Goal: Information Seeking & Learning: Learn about a topic

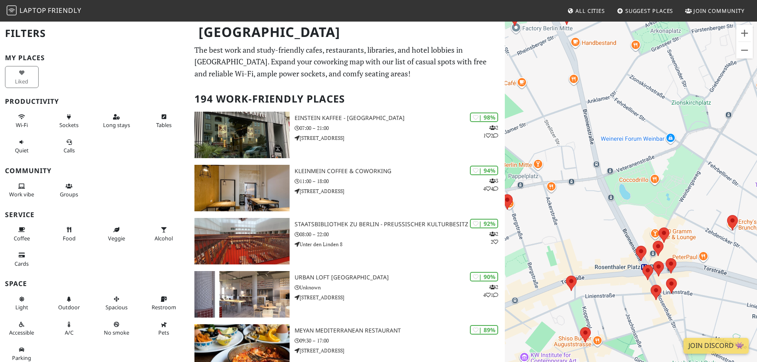
drag, startPoint x: 617, startPoint y: 180, endPoint x: 616, endPoint y: 202, distance: 21.6
click at [616, 202] on div "Um von einem Element zum anderen zu gelangen, drückst du die Pfeiltasten entspr…" at bounding box center [631, 202] width 252 height 362
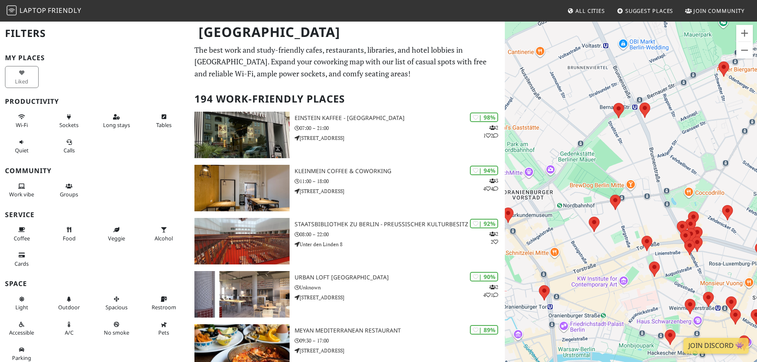
drag, startPoint x: 629, startPoint y: 192, endPoint x: 679, endPoint y: 201, distance: 50.2
click at [679, 201] on div "Um von einem Element zum anderen zu gelangen, drückst du die Pfeiltasten entspr…" at bounding box center [631, 202] width 252 height 362
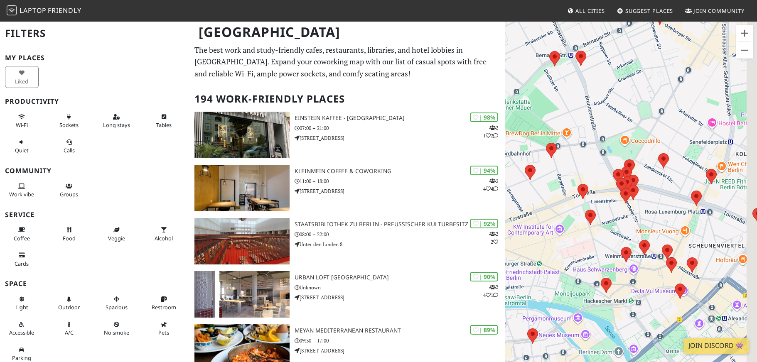
drag, startPoint x: 672, startPoint y: 242, endPoint x: 607, endPoint y: 189, distance: 84.2
click at [607, 189] on div "Um von einem Element zum anderen zu gelangen, drückst du die Pfeiltasten entspr…" at bounding box center [631, 202] width 252 height 362
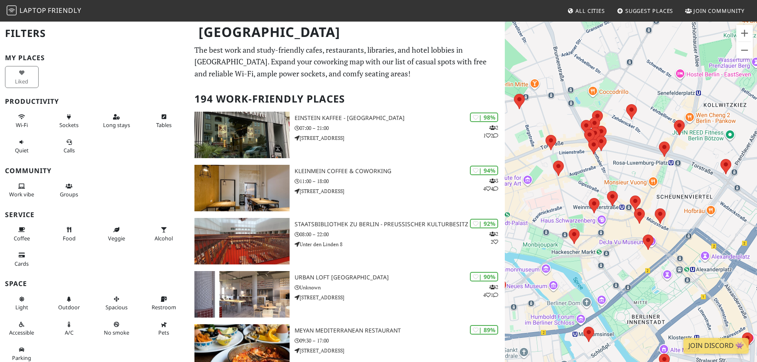
drag, startPoint x: 646, startPoint y: 196, endPoint x: 613, endPoint y: 145, distance: 60.6
click at [613, 145] on div "Um von einem Element zum anderen zu gelangen, drückst du die Pfeiltasten entspr…" at bounding box center [631, 202] width 252 height 362
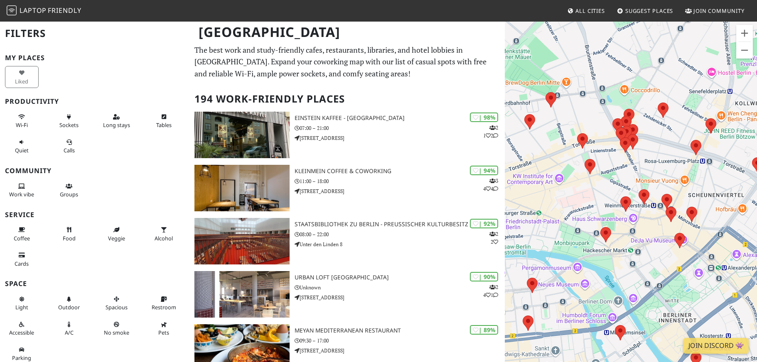
drag, startPoint x: 556, startPoint y: 189, endPoint x: 591, endPoint y: 189, distance: 34.5
click at [591, 189] on div "Um von einem Element zum anderen zu gelangen, drückst du die Pfeiltasten entspr…" at bounding box center [631, 202] width 252 height 362
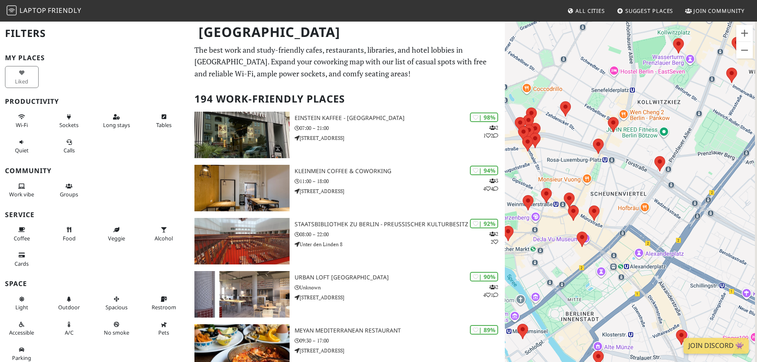
drag, startPoint x: 614, startPoint y: 158, endPoint x: 514, endPoint y: 156, distance: 99.3
click at [514, 156] on div "Um von einem Element zum anderen zu gelangen, drückst du die Pfeiltasten entspr…" at bounding box center [631, 202] width 252 height 362
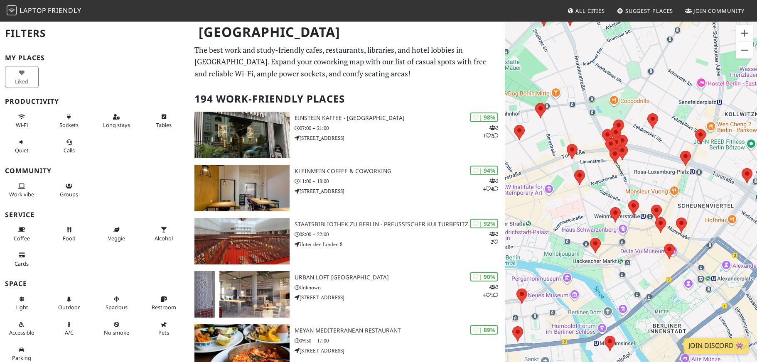
drag, startPoint x: 574, startPoint y: 146, endPoint x: 664, endPoint y: 160, distance: 90.7
click at [664, 160] on div "Um von einem Element zum anderen zu gelangen, drückst du die Pfeiltasten entspr…" at bounding box center [631, 202] width 252 height 362
drag, startPoint x: 581, startPoint y: 179, endPoint x: 597, endPoint y: 153, distance: 30.0
click at [575, 170] on area at bounding box center [575, 170] width 0 height 0
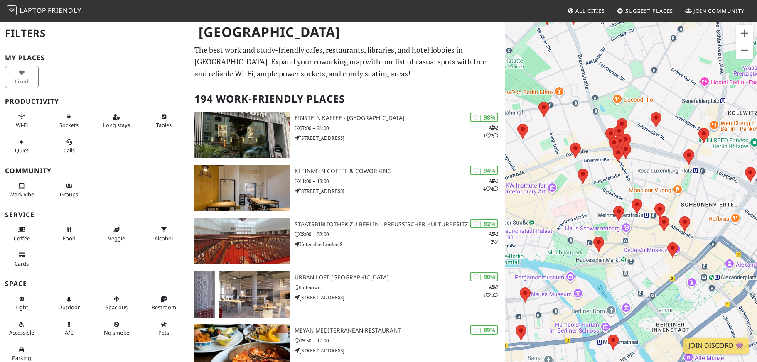
click at [597, 152] on div "Um von einem Element zum anderen zu gelangen, drückst du die Pfeiltasten entspr…" at bounding box center [631, 202] width 252 height 362
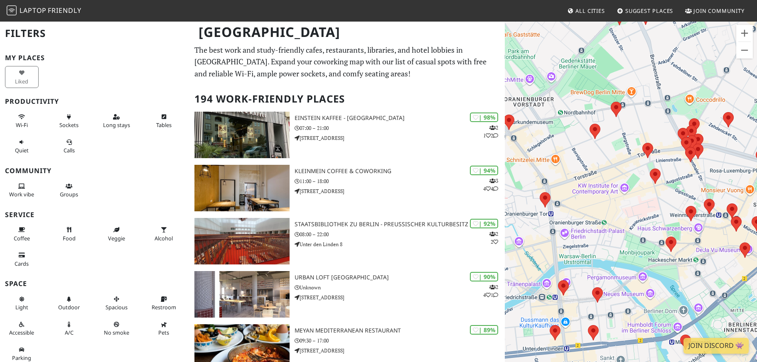
drag, startPoint x: 555, startPoint y: 207, endPoint x: 631, endPoint y: 206, distance: 76.5
click at [631, 206] on div "Um von einem Element zum anderen zu gelangen, drückst du die Pfeiltasten entspr…" at bounding box center [631, 202] width 252 height 362
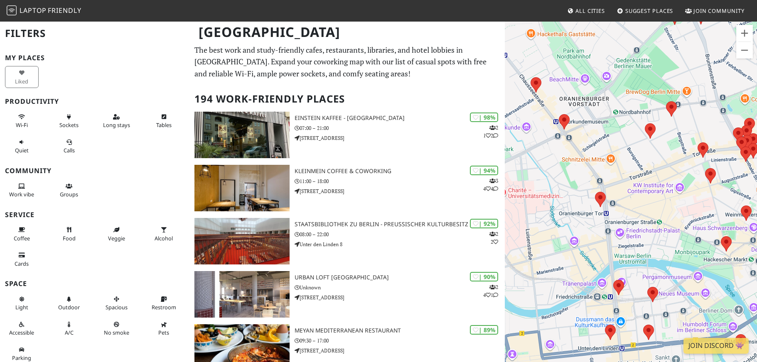
drag, startPoint x: 584, startPoint y: 150, endPoint x: 638, endPoint y: 150, distance: 54.0
click at [638, 150] on div "Um von einem Element zum anderen zu gelangen, drückst du die Pfeiltasten entspr…" at bounding box center [631, 202] width 252 height 362
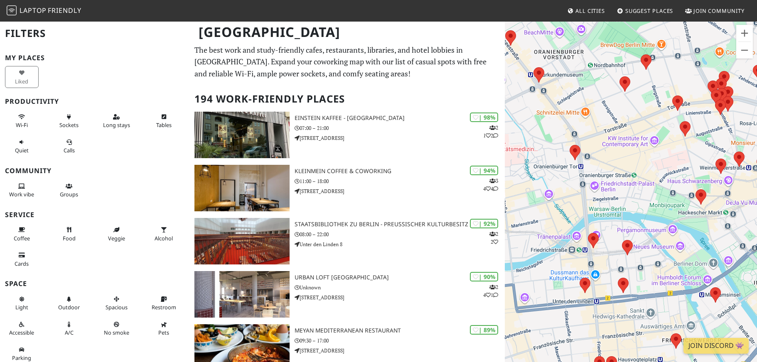
drag, startPoint x: 581, startPoint y: 147, endPoint x: 531, endPoint y: 94, distance: 72.9
click at [531, 94] on div "Um von einem Element zum anderen zu gelangen, drückst du die Pfeiltasten entspr…" at bounding box center [631, 202] width 252 height 362
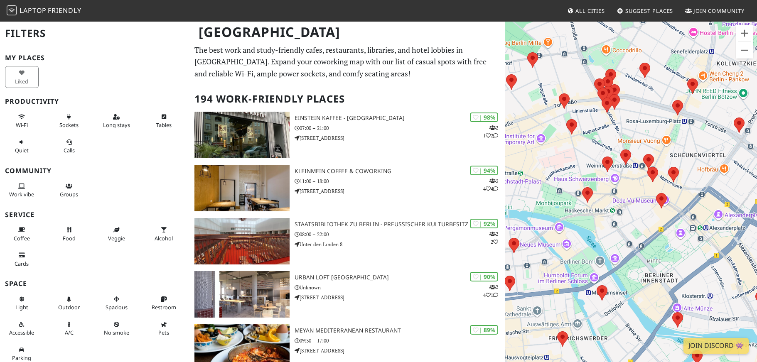
drag, startPoint x: 658, startPoint y: 234, endPoint x: 540, endPoint y: 235, distance: 117.6
click at [540, 235] on div "Um von einem Element zum anderen zu gelangen, drückst du die Pfeiltasten entspr…" at bounding box center [631, 202] width 252 height 362
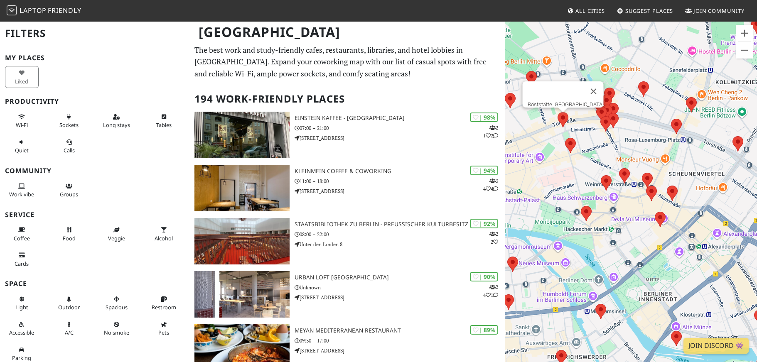
click at [558, 112] on area at bounding box center [558, 112] width 0 height 0
click at [562, 101] on link "Röststätte [GEOGRAPHIC_DATA]" at bounding box center [566, 104] width 76 height 6
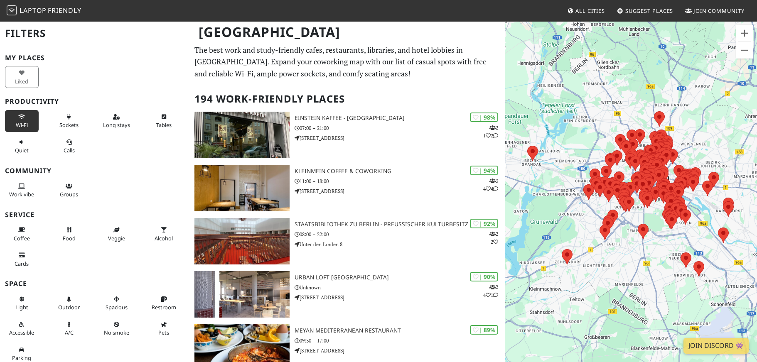
click at [30, 114] on button "Wi-Fi" at bounding box center [22, 121] width 34 height 22
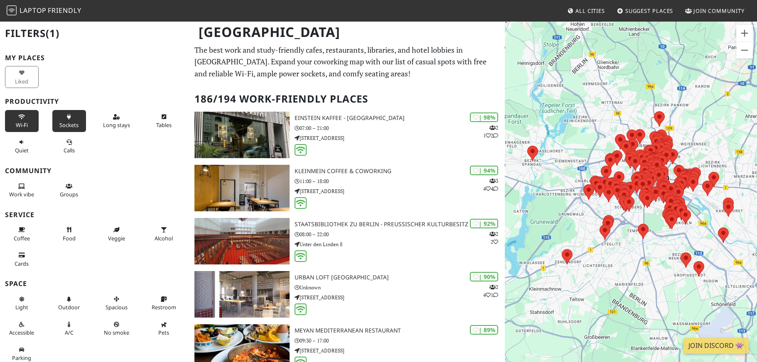
click at [73, 115] on button "Sockets" at bounding box center [69, 121] width 34 height 22
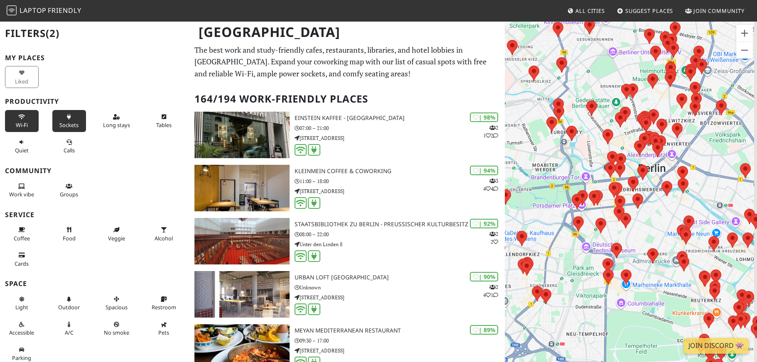
drag, startPoint x: 630, startPoint y: 169, endPoint x: 576, endPoint y: 168, distance: 54.0
click at [576, 168] on div "Um von einem Element zum anderen zu gelangen, drückst du die Pfeiltasten entspr…" at bounding box center [631, 202] width 252 height 362
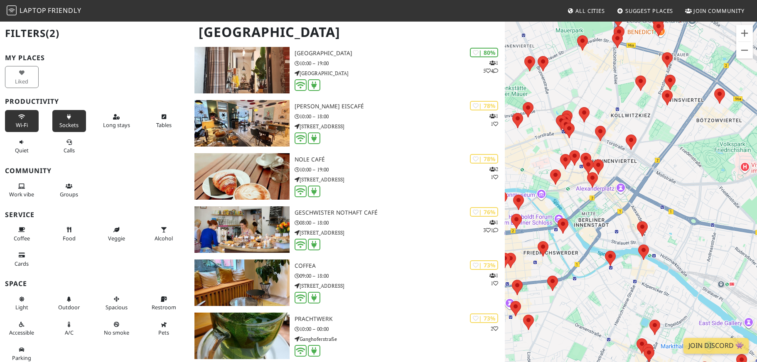
drag, startPoint x: 657, startPoint y: 123, endPoint x: 649, endPoint y: 155, distance: 33.1
click at [649, 155] on div "Um von einem Element zum anderen zu gelangen, drückst du die Pfeiltasten entspr…" at bounding box center [631, 202] width 252 height 362
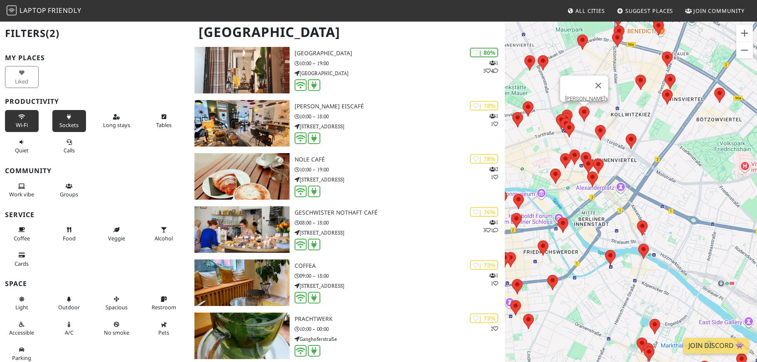
click at [579, 106] on area at bounding box center [579, 106] width 0 height 0
click at [583, 96] on link "[PERSON_NAME]'s" at bounding box center [586, 99] width 43 height 6
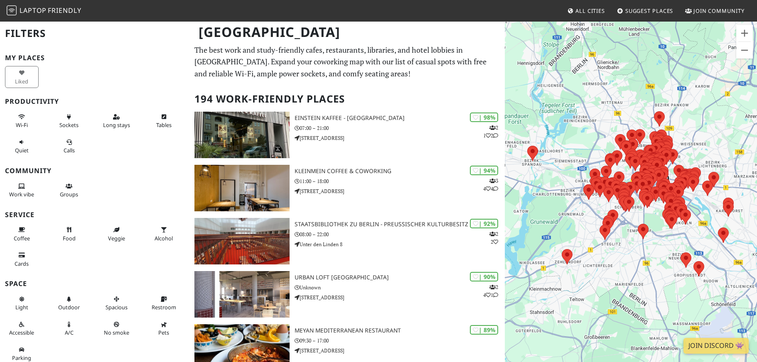
scroll to position [968, 0]
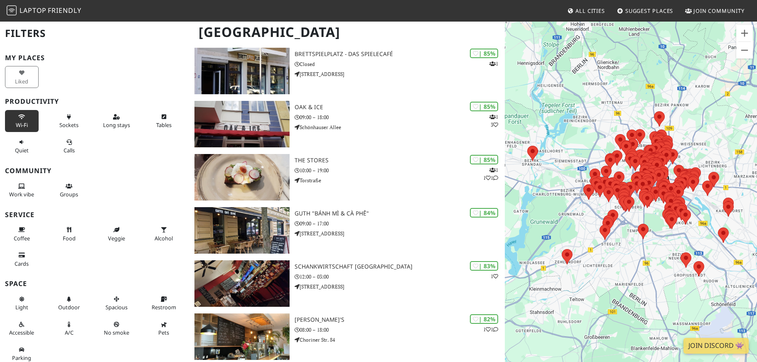
click at [20, 121] on span "Wi-Fi" at bounding box center [22, 124] width 12 height 7
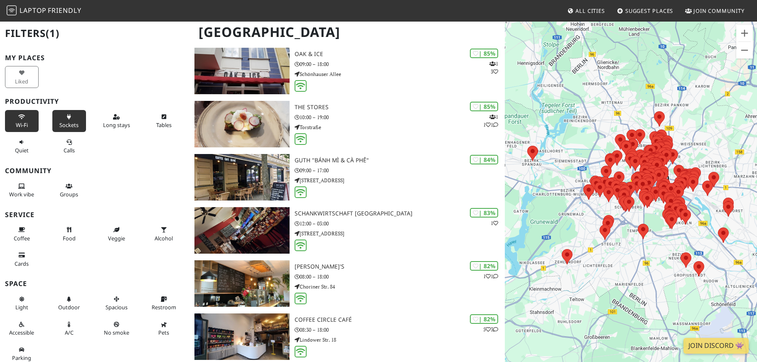
click at [69, 123] on span "Sockets" at bounding box center [68, 124] width 19 height 7
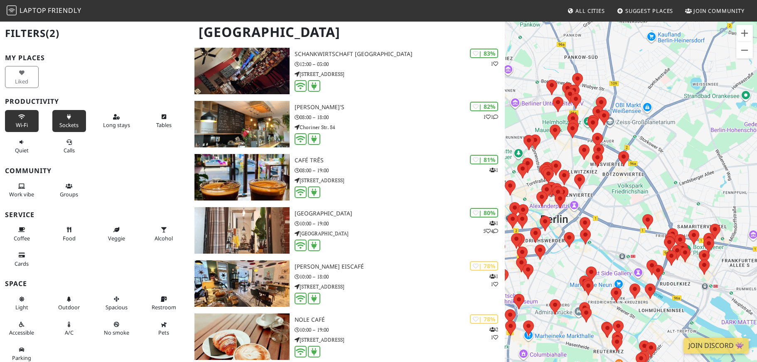
drag, startPoint x: 675, startPoint y: 216, endPoint x: 643, endPoint y: 180, distance: 48.9
click at [643, 180] on div "Um von einem Element zum anderen zu gelangen, drückst du die Pfeiltasten entspr…" at bounding box center [631, 202] width 252 height 362
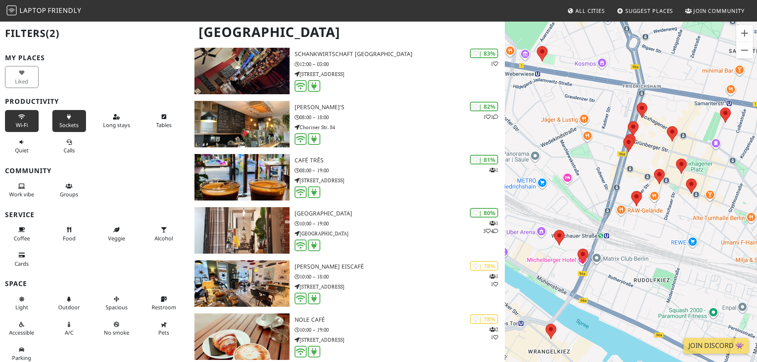
drag, startPoint x: 655, startPoint y: 257, endPoint x: 572, endPoint y: 180, distance: 113.8
click at [572, 180] on div "Um von einem Element zum anderen zu gelangen, drückst du die Pfeiltasten entspr…" at bounding box center [631, 202] width 252 height 362
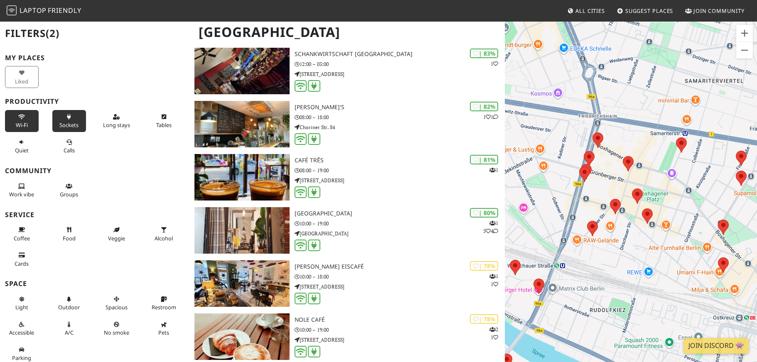
drag, startPoint x: 641, startPoint y: 247, endPoint x: 601, endPoint y: 276, distance: 50.0
click at [601, 276] on div "Um von einem Element zum anderen zu gelangen, drückst du die Pfeiltasten entspr…" at bounding box center [631, 202] width 252 height 362
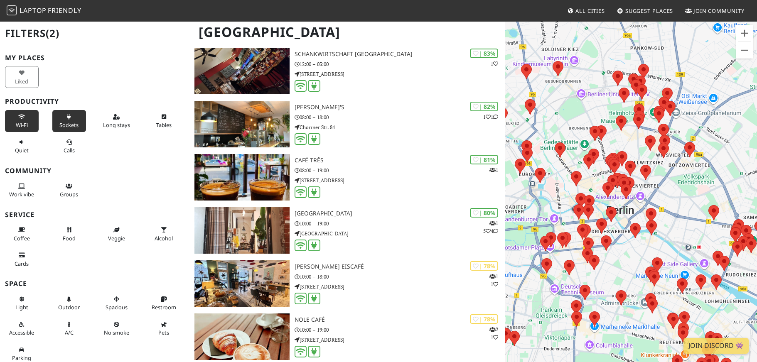
drag, startPoint x: 617, startPoint y: 157, endPoint x: 684, endPoint y: 235, distance: 102.5
click at [684, 235] on div "Um von einem Element zum anderen zu gelangen, drückst du die Pfeiltasten entspr…" at bounding box center [631, 202] width 252 height 362
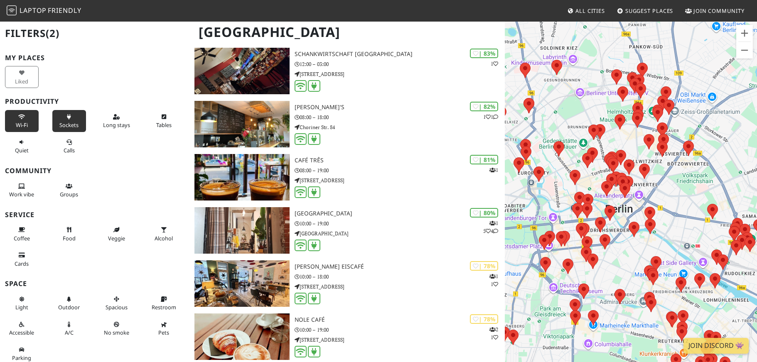
click at [586, 179] on div "Um von einem Element zum anderen zu gelangen, drückst du die Pfeiltasten entspr…" at bounding box center [631, 202] width 252 height 362
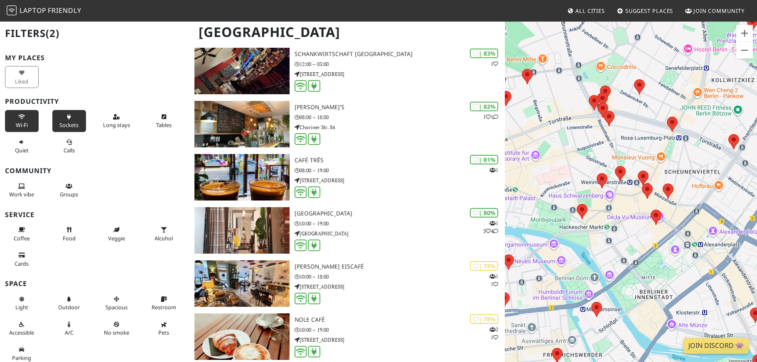
drag, startPoint x: 604, startPoint y: 235, endPoint x: 519, endPoint y: 226, distance: 85.3
click at [519, 226] on div "Um von einem Element zum anderen zu gelangen, drückst du die Pfeiltasten entspr…" at bounding box center [631, 202] width 252 height 362
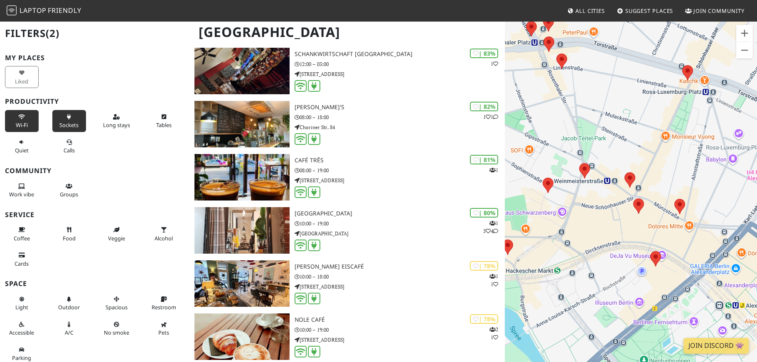
drag, startPoint x: 588, startPoint y: 260, endPoint x: 538, endPoint y: 189, distance: 86.1
click at [538, 189] on div "Um von einem Element zum anderen zu gelangen, drückst du die Pfeiltasten entspr…" at bounding box center [631, 202] width 252 height 362
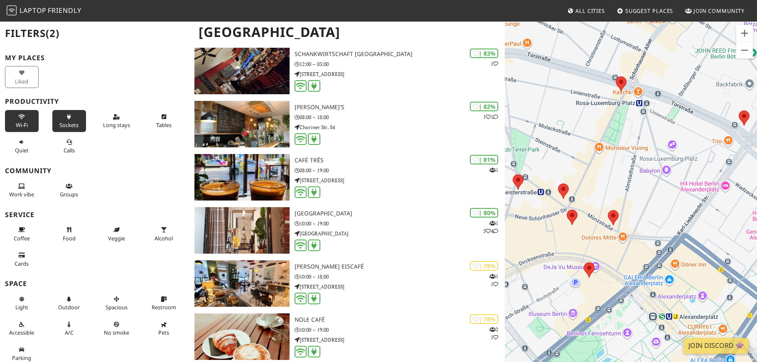
drag, startPoint x: 701, startPoint y: 175, endPoint x: 633, endPoint y: 191, distance: 70.0
click at [633, 191] on div "Um von einem Element zum anderen zu gelangen, drückst du die Pfeiltasten entspr…" at bounding box center [631, 202] width 252 height 362
